Goal: Task Accomplishment & Management: Manage account settings

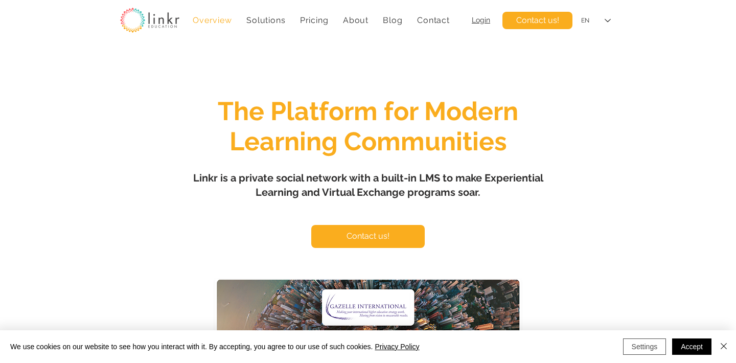
click at [652, 346] on button "Settings" at bounding box center [644, 346] width 43 height 16
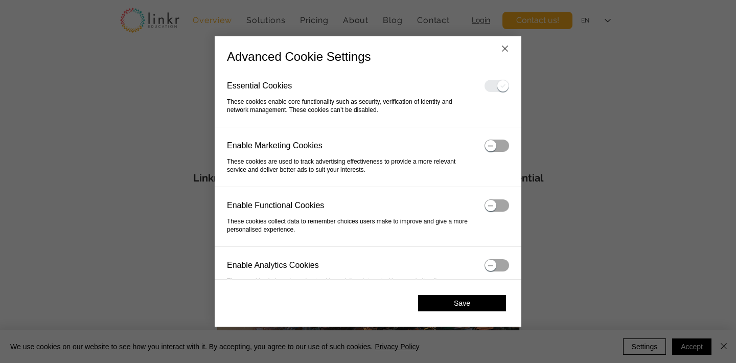
click at [437, 305] on button "Save" at bounding box center [462, 303] width 88 height 16
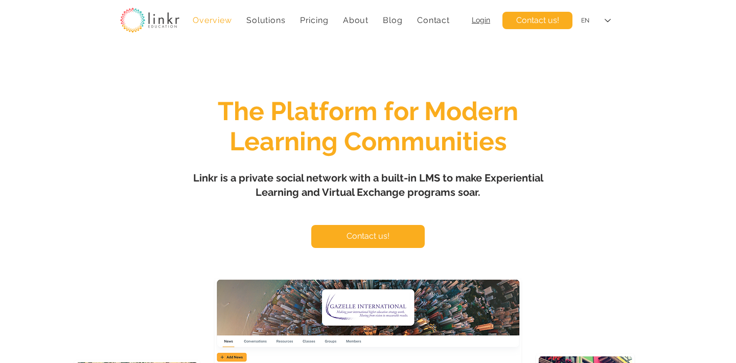
click at [483, 20] on span "Login" at bounding box center [481, 20] width 18 height 8
click at [484, 22] on span "Login" at bounding box center [481, 20] width 18 height 8
